Goal: Task Accomplishment & Management: Manage account settings

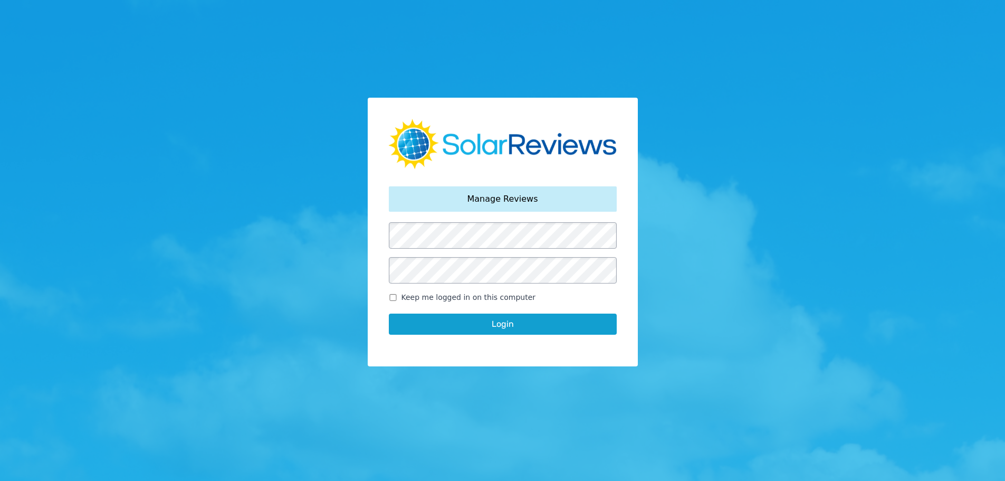
click at [389, 313] on button "Login" at bounding box center [503, 323] width 228 height 21
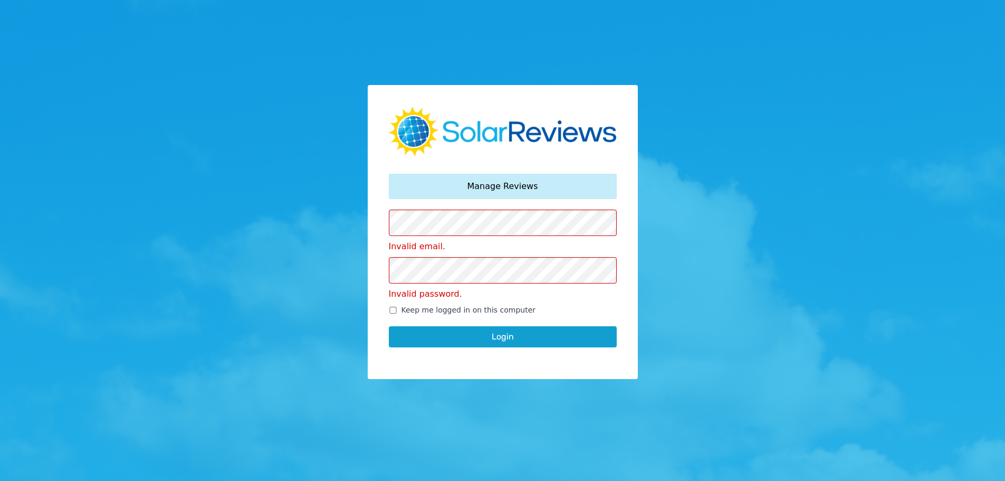
click at [394, 310] on input "Keep me logged in on this computer" at bounding box center [393, 310] width 8 height 7
checkbox input "true"
click at [476, 337] on button "Login" at bounding box center [503, 336] width 228 height 21
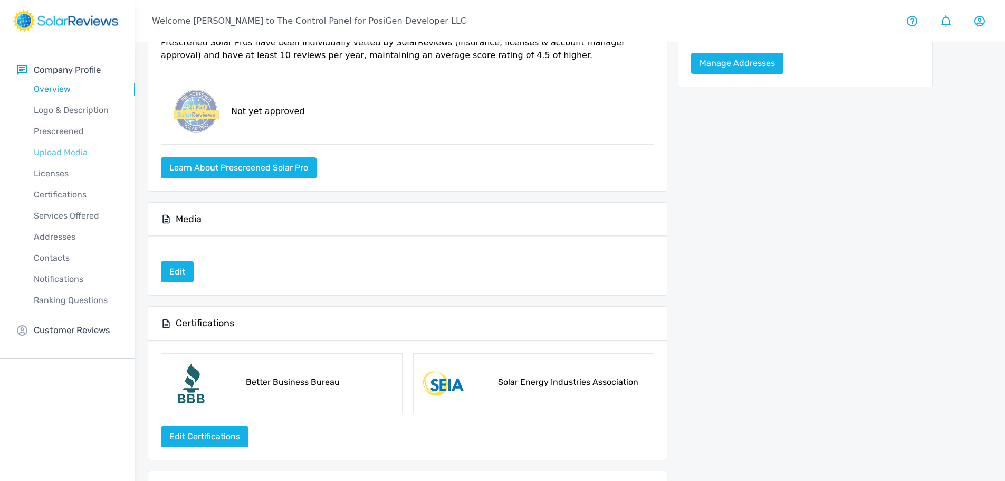
scroll to position [158, 0]
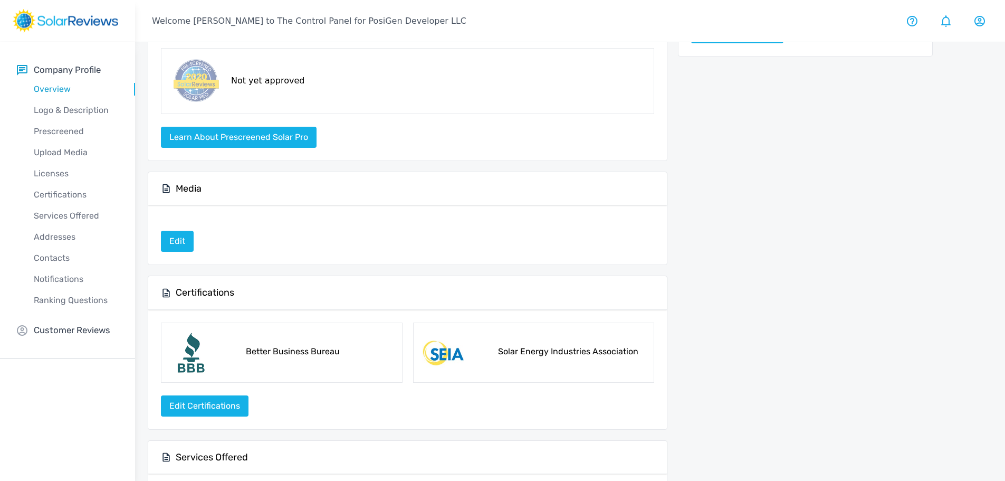
click at [56, 270] on div "Notifications" at bounding box center [76, 279] width 118 height 21
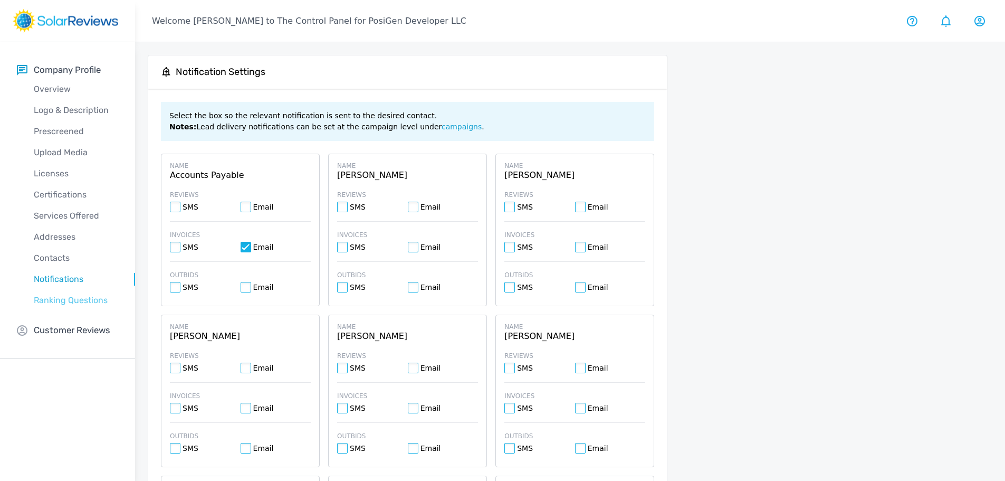
click at [71, 298] on p "Ranking Questions" at bounding box center [76, 300] width 118 height 13
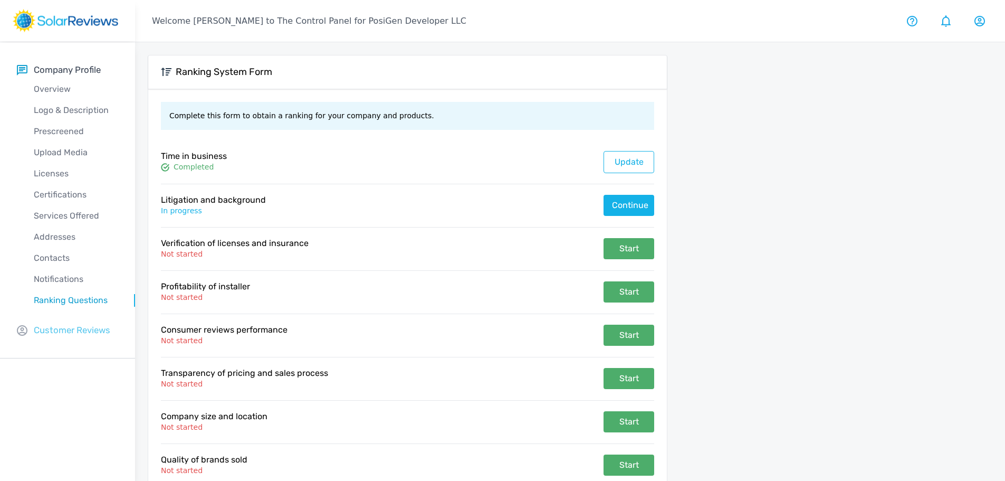
click at [62, 330] on p "Customer Reviews" at bounding box center [72, 329] width 76 height 13
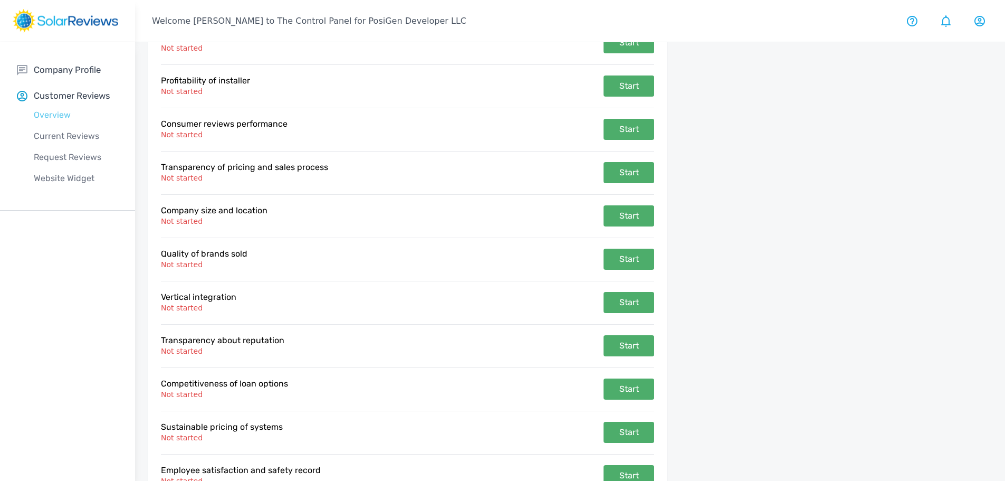
scroll to position [90, 0]
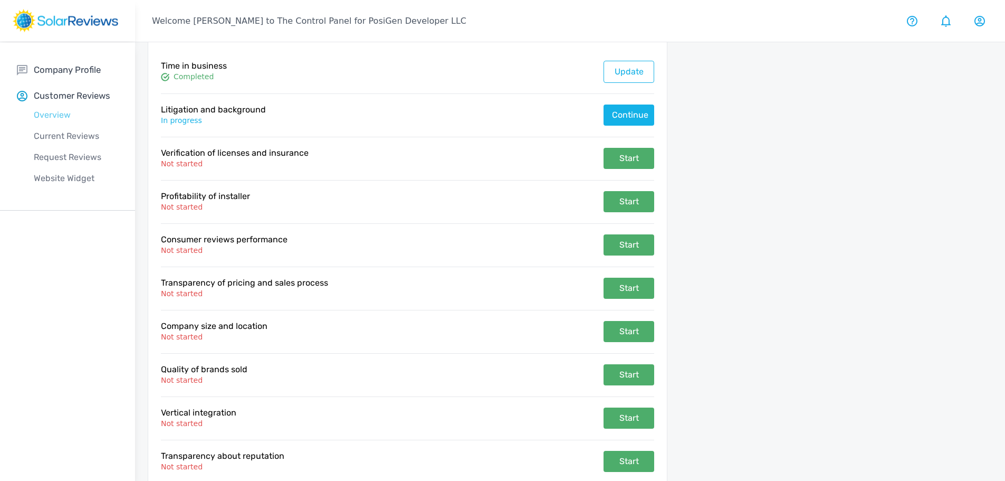
click at [47, 117] on p "Overview" at bounding box center [76, 115] width 118 height 13
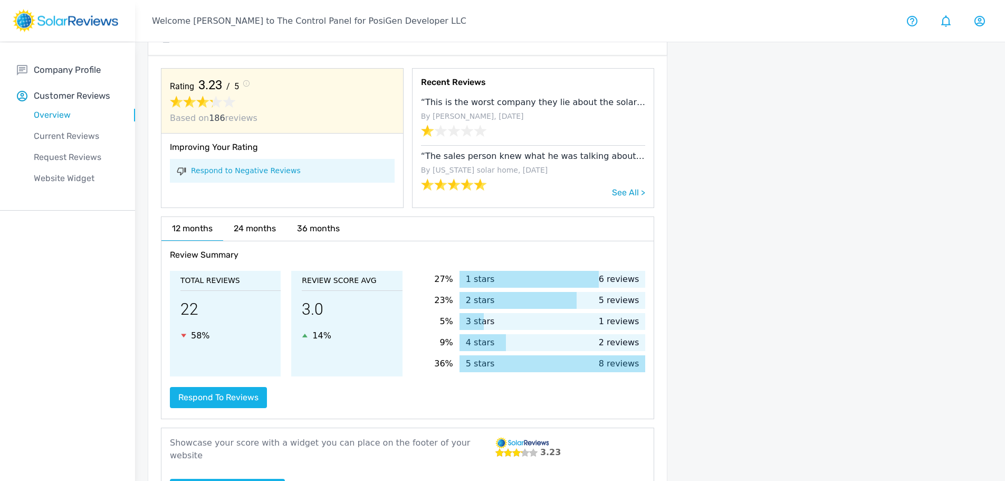
scroll to position [74, 0]
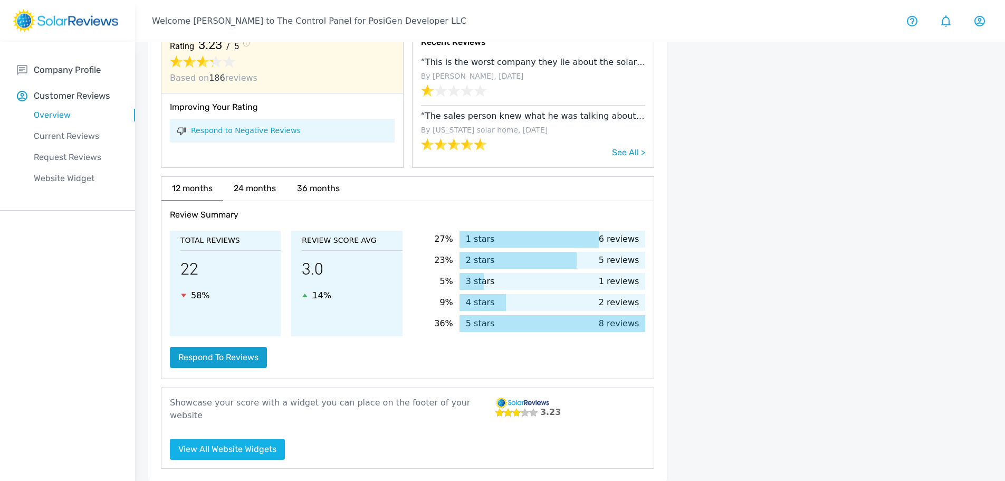
click at [221, 349] on button "Respond to reviews" at bounding box center [218, 357] width 97 height 21
